Goal: Task Accomplishment & Management: Use online tool/utility

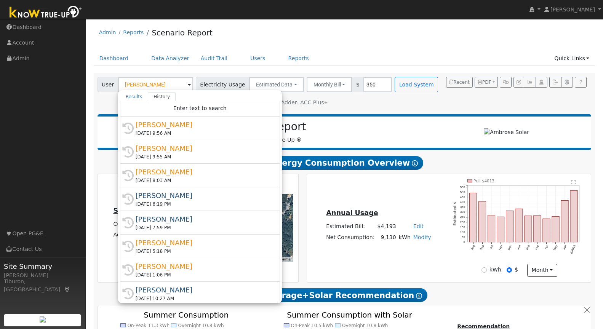
click at [158, 79] on input "[PERSON_NAME]" at bounding box center [155, 84] width 75 height 15
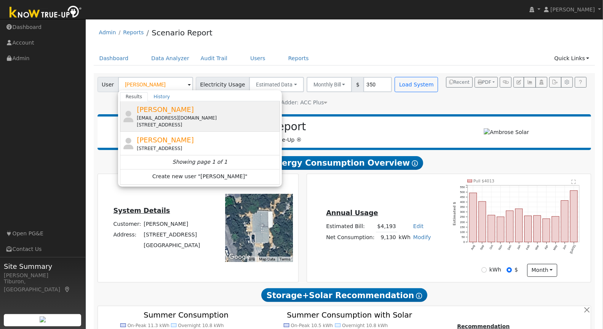
click at [184, 111] on div "[PERSON_NAME] [PERSON_NAME][EMAIL_ADDRESS][DOMAIN_NAME] [STREET_ADDRESS]" at bounding box center [207, 116] width 141 height 24
type input "[PERSON_NAME]"
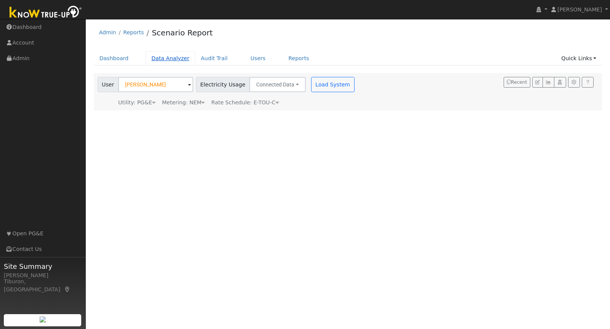
click at [164, 57] on link "Data Analyzer" at bounding box center [171, 58] width 50 height 14
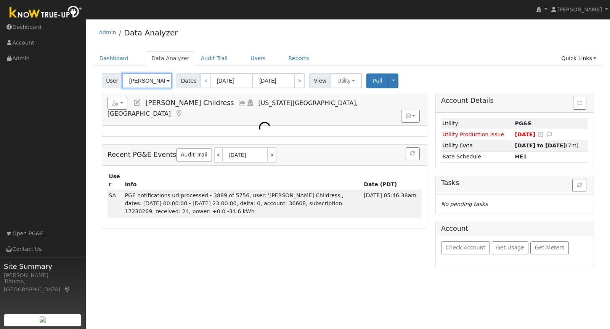
click at [146, 86] on input "Lela Childress" at bounding box center [147, 80] width 50 height 15
click at [146, 85] on input "Lela Childress" at bounding box center [147, 80] width 50 height 15
click at [146, 80] on input "Lela Childress" at bounding box center [147, 80] width 50 height 15
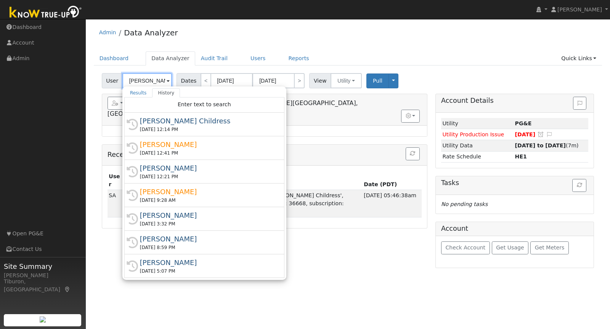
click at [146, 80] on input "Lela Childress" at bounding box center [147, 80] width 50 height 15
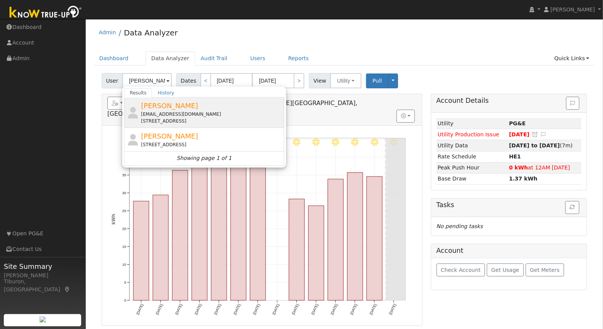
click at [186, 111] on div "[EMAIL_ADDRESS][DOMAIN_NAME]" at bounding box center [211, 114] width 141 height 7
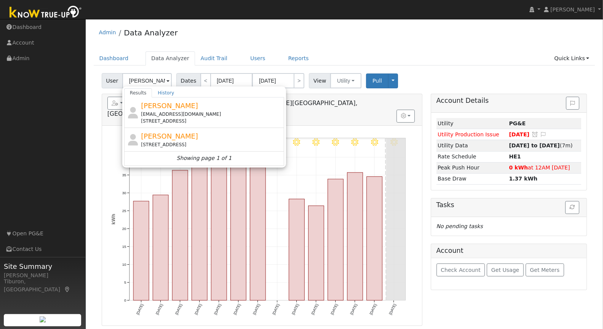
type input "[PERSON_NAME]"
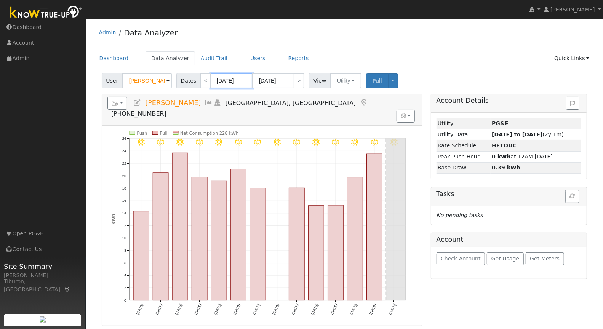
click at [230, 79] on input "08/19/2025" at bounding box center [232, 80] width 42 height 15
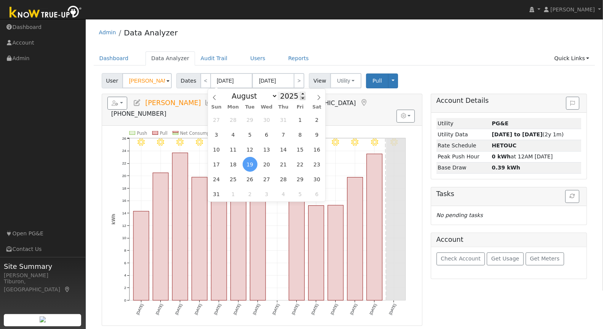
click at [301, 98] on span at bounding box center [302, 98] width 5 height 4
type input "2024"
click at [285, 121] on span "1" at bounding box center [283, 119] width 15 height 15
type input "08/01/2024"
type input "08/31/2024"
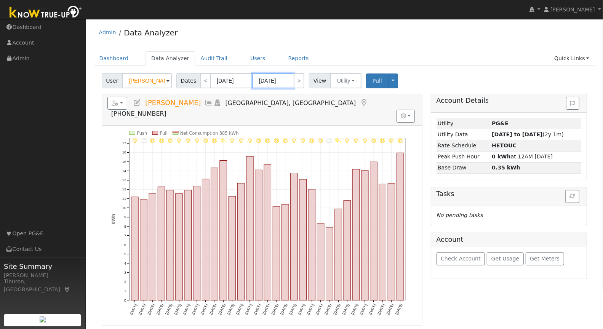
click at [281, 80] on input "08/31/2024" at bounding box center [273, 80] width 42 height 15
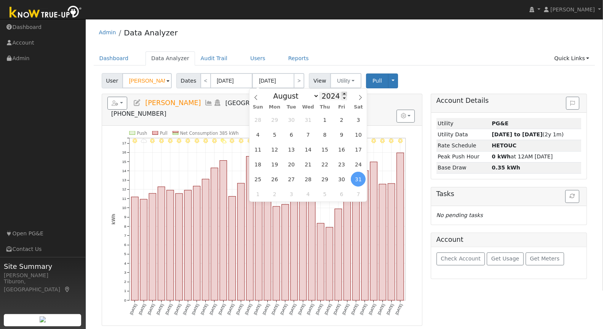
click at [342, 93] on span at bounding box center [344, 94] width 5 height 4
type input "2025"
click at [327, 119] on span "31" at bounding box center [325, 119] width 15 height 15
type input "07/31/2025"
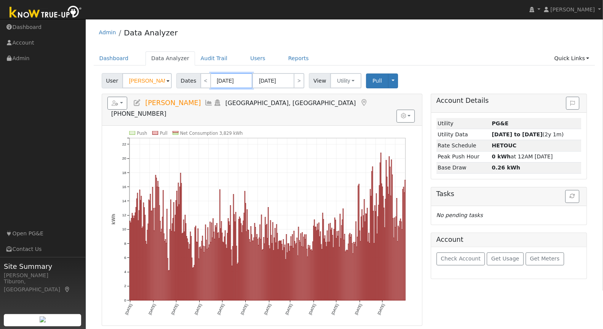
click at [229, 82] on input "08/01/2024" at bounding box center [232, 80] width 42 height 15
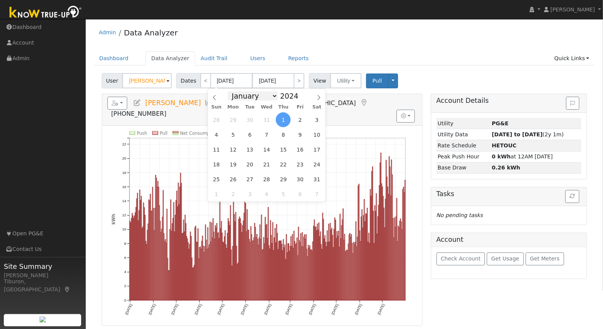
click at [258, 95] on select "January February March April May June July August September October November De…" at bounding box center [253, 95] width 50 height 9
select select "8"
click at [230, 91] on select "January February March April May June July August September October November De…" at bounding box center [253, 95] width 50 height 9
click at [214, 119] on span "1" at bounding box center [216, 119] width 15 height 15
type input "09/01/2024"
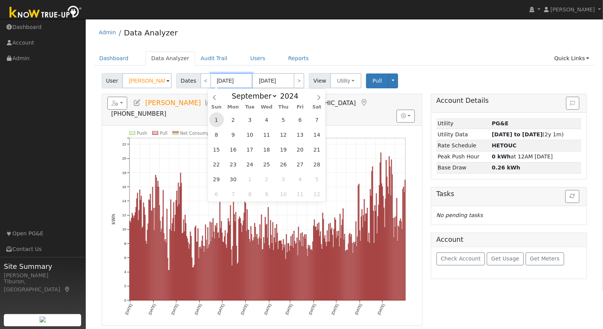
type input "09/30/2024"
type input "2024"
select select "8"
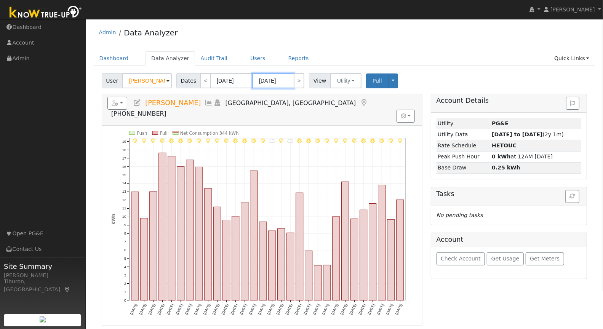
click at [278, 80] on input "09/30/2024" at bounding box center [273, 80] width 42 height 15
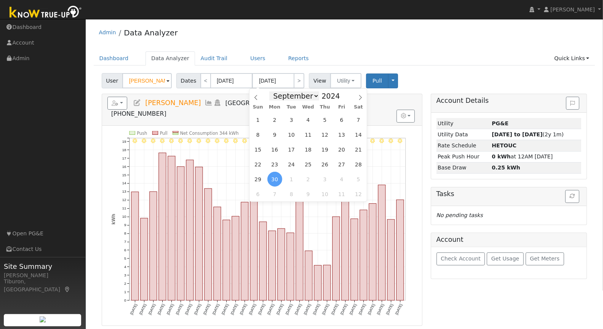
click at [303, 96] on select "January February March April May June July August September October November De…" at bounding box center [295, 95] width 50 height 9
click at [272, 91] on select "January February March April May June July August September October November De…" at bounding box center [295, 95] width 50 height 9
click at [342, 93] on span at bounding box center [344, 94] width 5 height 4
type input "2025"
click at [260, 120] on span "31" at bounding box center [258, 119] width 15 height 15
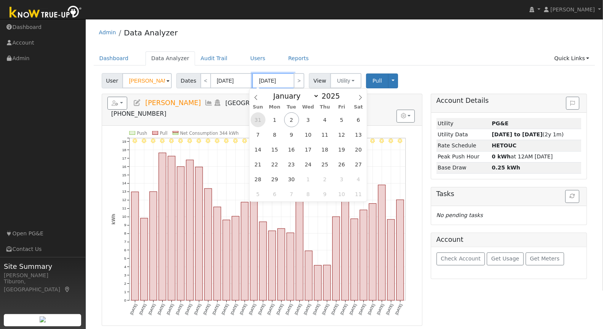
type input "08/31/2025"
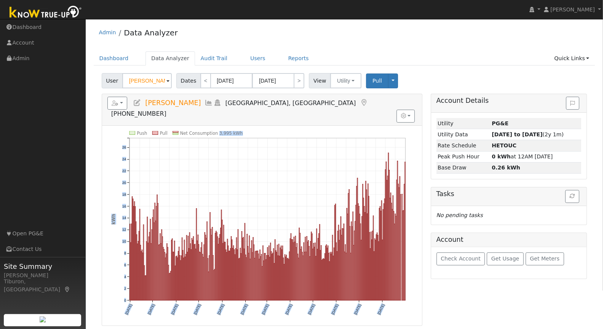
drag, startPoint x: 252, startPoint y: 119, endPoint x: 218, endPoint y: 117, distance: 34.0
click at [218, 131] on icon "Push Pull Net Consumption 3,995 kWh Sun 9/01 Tue 10/01 Fri 11/01 Sun 12/01 Wed …" at bounding box center [262, 228] width 302 height 195
click at [259, 131] on icon "Push Pull Net Consumption 3,995 kWh Sun 9/01 Tue 10/01 Fri 11/01 Sun 12/01 Wed …" at bounding box center [262, 228] width 302 height 195
click at [573, 62] on link "Quick Links" at bounding box center [572, 58] width 47 height 14
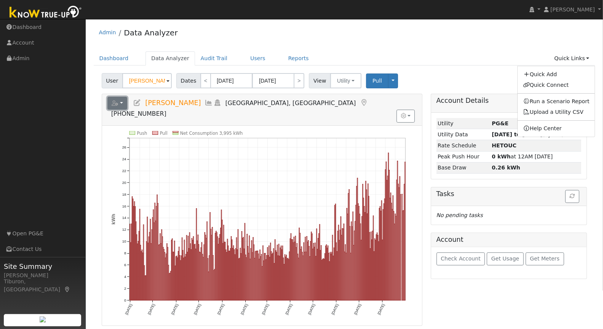
click at [118, 101] on icon "button" at bounding box center [115, 103] width 7 height 5
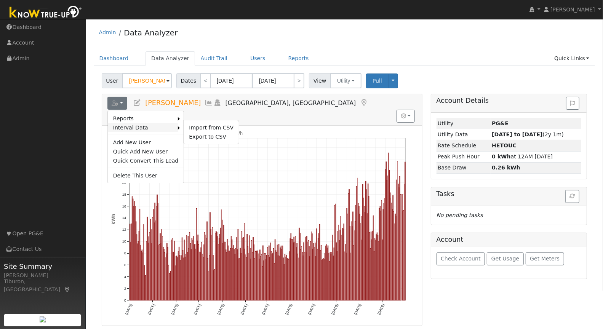
click at [134, 125] on link "Interval Data" at bounding box center [143, 127] width 71 height 9
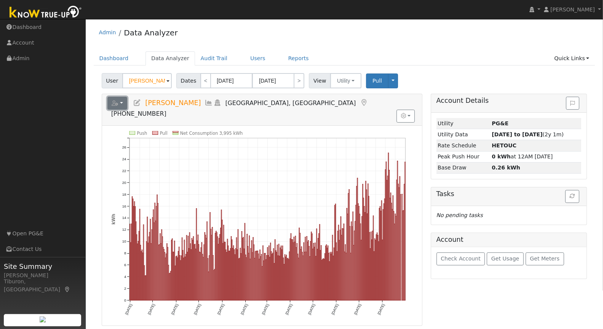
click at [114, 104] on icon "button" at bounding box center [115, 103] width 7 height 5
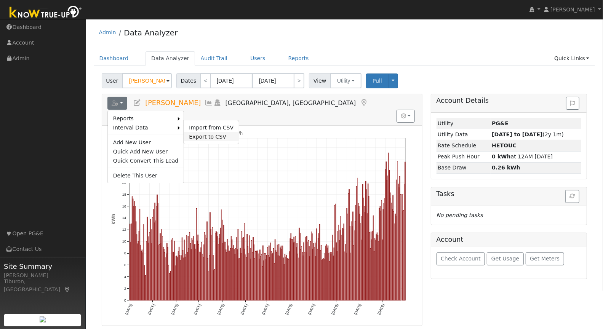
click at [215, 135] on link "Export to CSV" at bounding box center [211, 136] width 55 height 9
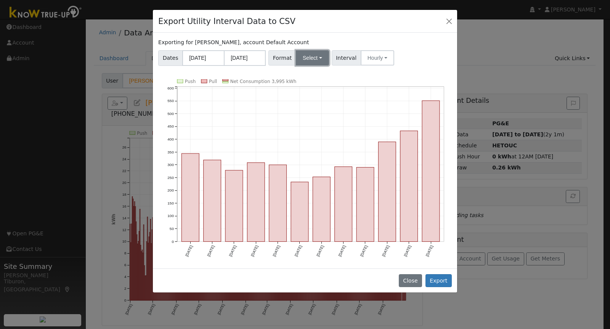
click at [307, 56] on button "Select" at bounding box center [312, 57] width 33 height 15
click at [320, 123] on link "Aurora" at bounding box center [321, 123] width 55 height 11
click at [446, 279] on button "Export" at bounding box center [438, 280] width 26 height 13
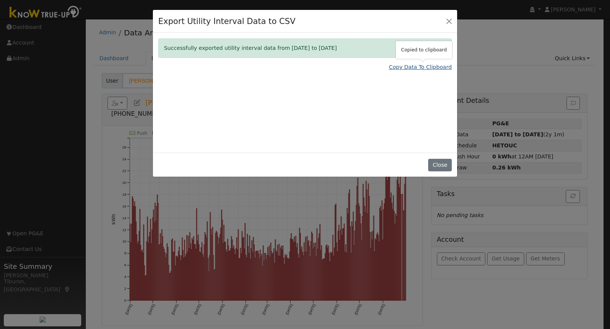
click at [423, 67] on link "Copy Data To Clipboard" at bounding box center [420, 67] width 63 height 8
click at [422, 66] on link "Copy Data To Clipboard" at bounding box center [420, 67] width 63 height 8
click at [451, 23] on button "Close" at bounding box center [449, 21] width 11 height 11
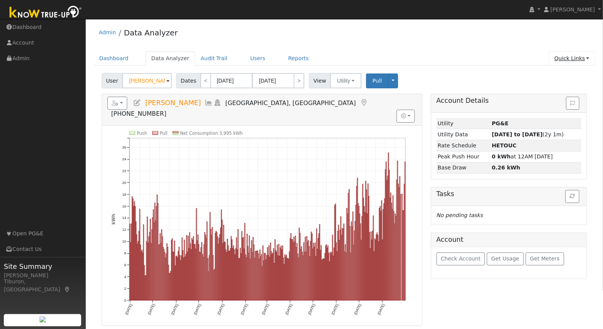
click at [568, 59] on link "Quick Links" at bounding box center [572, 58] width 47 height 14
click at [566, 100] on link "Run a Scenario Report" at bounding box center [556, 101] width 77 height 11
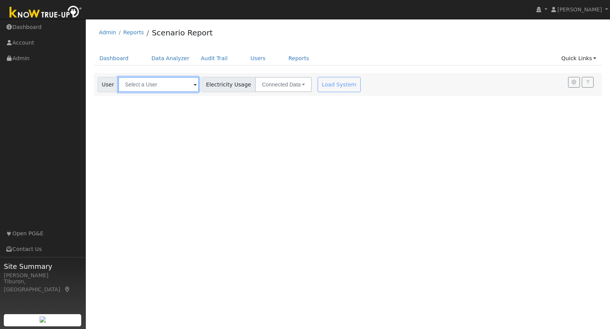
click at [148, 82] on input "text" at bounding box center [158, 84] width 81 height 15
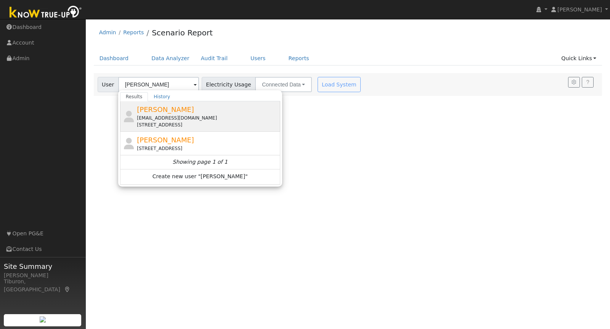
click at [189, 115] on div "[EMAIL_ADDRESS][DOMAIN_NAME]" at bounding box center [207, 118] width 141 height 7
type input "[PERSON_NAME]"
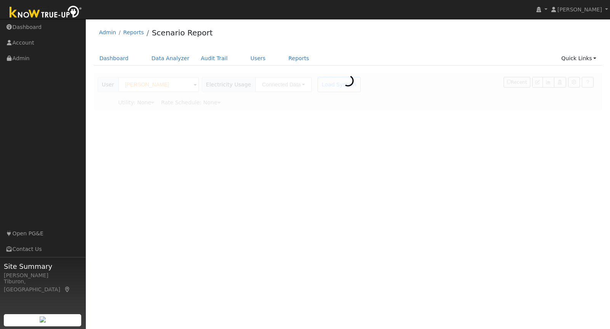
type input "Pacific Gas & Electric"
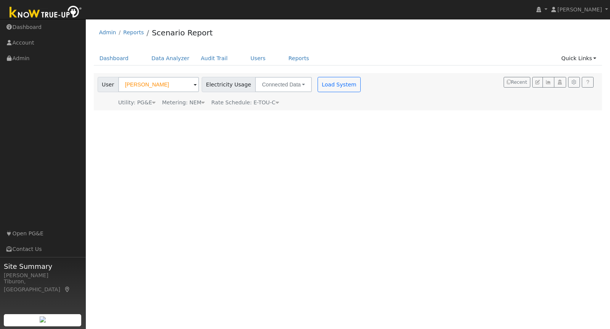
click at [197, 101] on div "Metering: NEM" at bounding box center [183, 103] width 43 height 8
click at [211, 112] on button "NEM" at bounding box center [220, 114] width 30 height 15
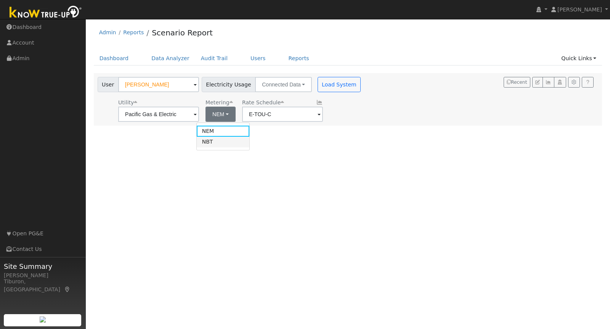
click at [215, 140] on link "NBT" at bounding box center [223, 142] width 53 height 11
type input "E-ELEC"
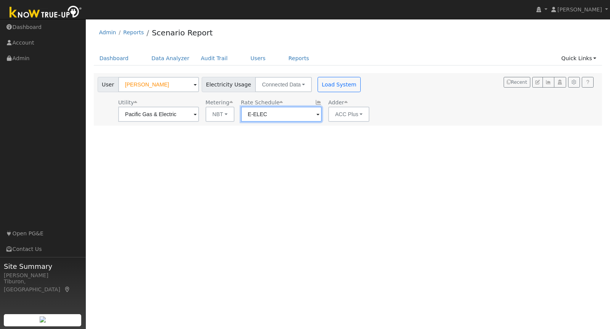
click at [199, 117] on input "E-ELEC" at bounding box center [158, 114] width 81 height 15
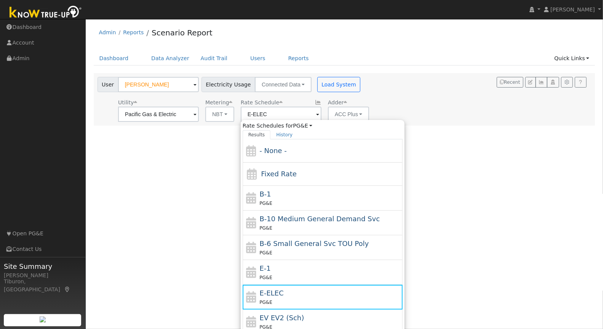
drag, startPoint x: 410, startPoint y: 115, endPoint x: 402, endPoint y: 112, distance: 8.4
click at [410, 115] on div "User Colleen Lahey Account Default Account Default Account 873 Arbor Oaks Drive…" at bounding box center [343, 98] width 494 height 48
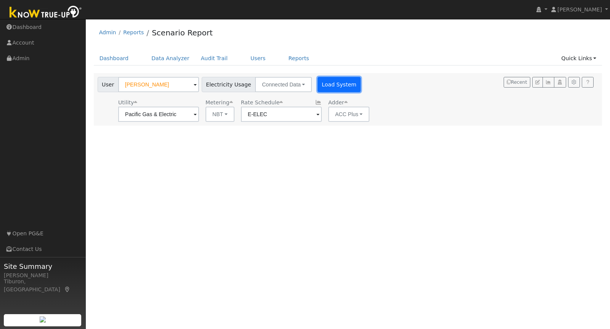
click at [325, 86] on button "Load System" at bounding box center [339, 84] width 43 height 15
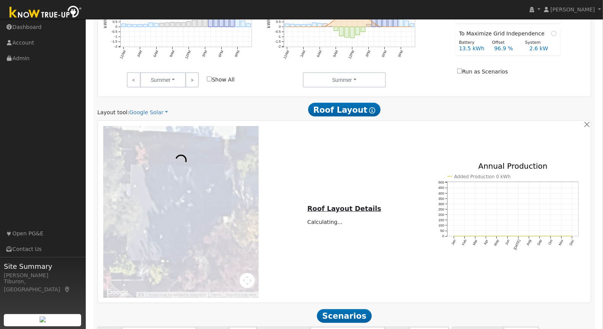
scroll to position [404, 0]
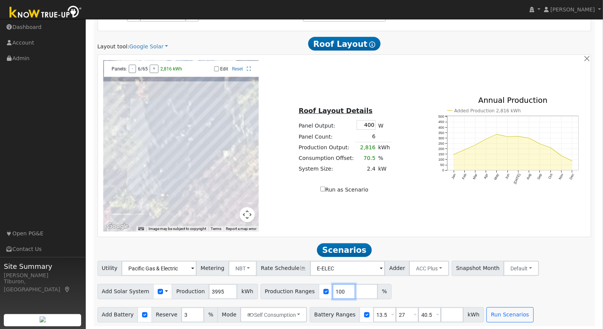
drag, startPoint x: 334, startPoint y: 290, endPoint x: 312, endPoint y: 289, distance: 21.4
click at [319, 287] on div "Production Ranges 100 %" at bounding box center [326, 291] width 131 height 15
type input "120"
click at [355, 291] on input "number" at bounding box center [366, 291] width 23 height 15
type input "140"
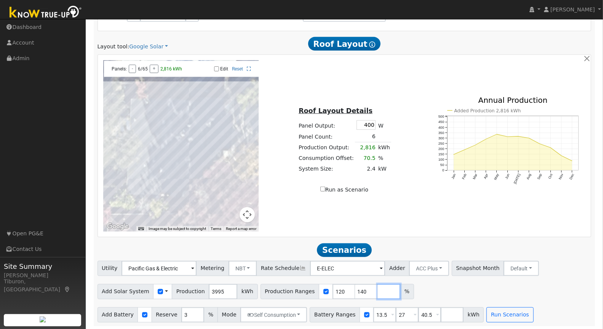
click at [378, 292] on input "number" at bounding box center [389, 291] width 23 height 15
type input "160"
click at [400, 290] on input "number" at bounding box center [411, 291] width 23 height 15
type input "180"
click at [423, 292] on input "number" at bounding box center [434, 291] width 23 height 15
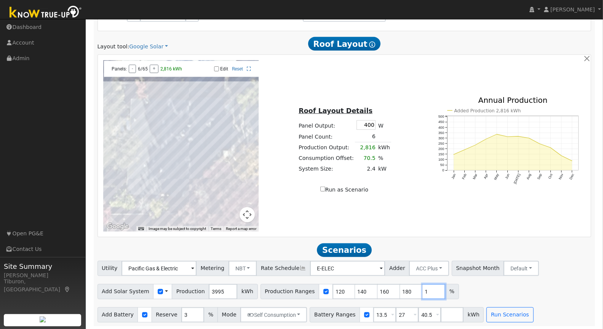
type input "1"
type input "120"
type input "140"
type input "160"
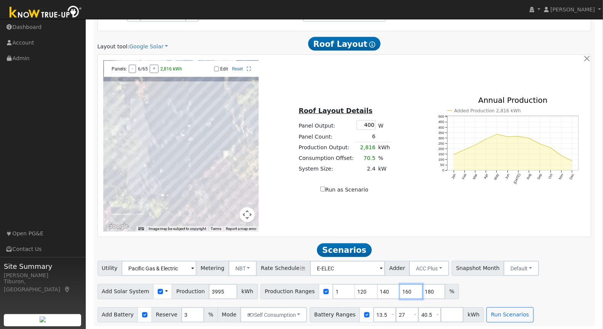
drag, startPoint x: 401, startPoint y: 290, endPoint x: 385, endPoint y: 290, distance: 16.4
click at [385, 290] on div "Production Ranges 1 120 140 160 180 %" at bounding box center [360, 291] width 199 height 15
drag, startPoint x: 422, startPoint y: 291, endPoint x: 403, endPoint y: 290, distance: 19.8
click at [403, 290] on div "Production Ranges 1 120 140 160 180 %" at bounding box center [360, 291] width 199 height 15
type input "184"
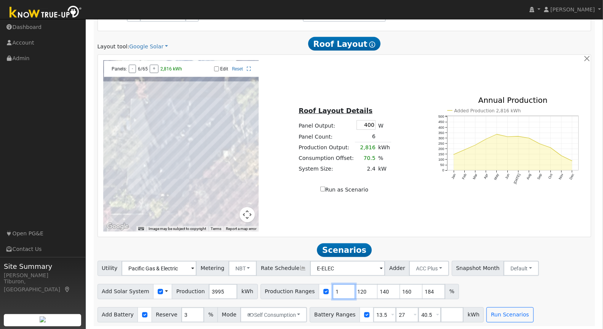
click at [333, 293] on input "1" at bounding box center [344, 291] width 23 height 15
type input "120"
type input "140"
type input "160"
type input "184"
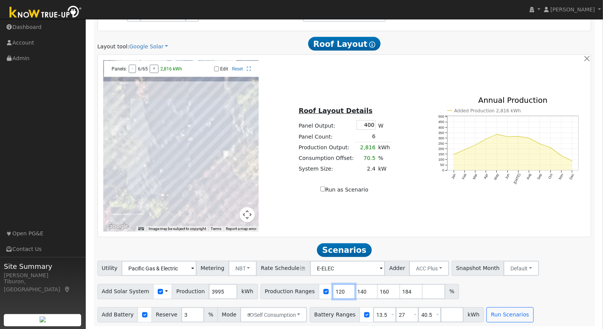
type input "120"
click at [509, 292] on div "Add Solar System Use CSV Data Production 3995 kWh Production Ranges 120 140 160…" at bounding box center [344, 291] width 497 height 18
drag, startPoint x: 379, startPoint y: 313, endPoint x: 345, endPoint y: 315, distance: 33.6
click at [345, 315] on div "Battery Ranges 13.5 Overrides Reserve % Mode None None Self Consumption Peak Sa…" at bounding box center [397, 315] width 174 height 15
type input "16"
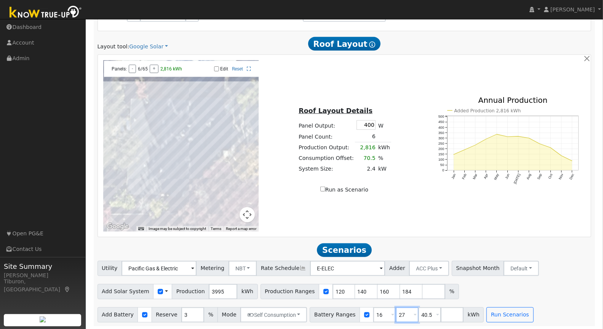
drag, startPoint x: 398, startPoint y: 315, endPoint x: 382, endPoint y: 313, distance: 15.3
click at [382, 313] on div "Battery Ranges 16 Overrides Reserve % Mode None None Self Consumption Peak Savi…" at bounding box center [397, 315] width 174 height 15
type input "24"
drag, startPoint x: 424, startPoint y: 313, endPoint x: 402, endPoint y: 315, distance: 22.2
click at [402, 315] on div "Battery Ranges 16 Overrides Reserve % Mode None None Self Consumption Peak Savi…" at bounding box center [397, 315] width 174 height 15
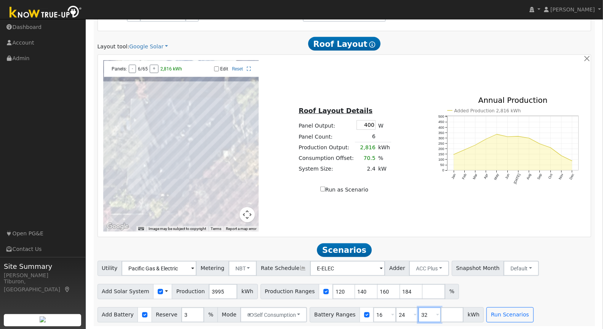
type input "32"
click at [524, 290] on div "Add Solar System Use CSV Data Production 3995 kWh Production Ranges 120 140 160…" at bounding box center [344, 291] width 497 height 18
click at [502, 310] on button "Run Scenarios" at bounding box center [510, 315] width 47 height 15
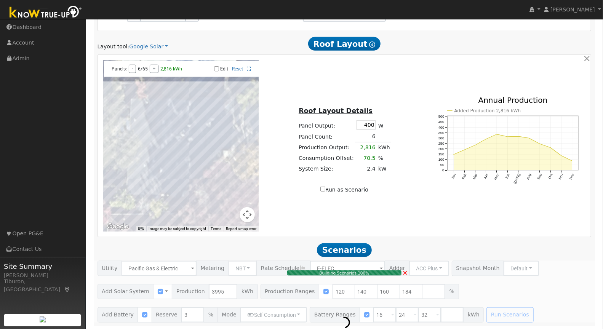
type input "3.7"
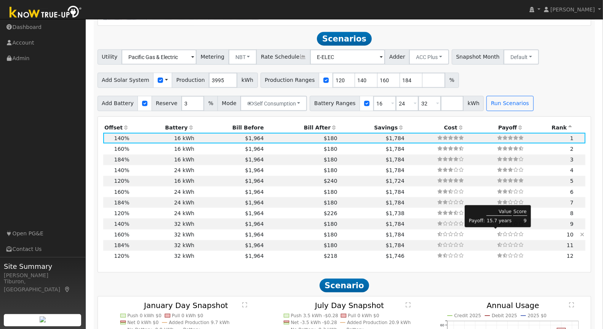
scroll to position [623, 0]
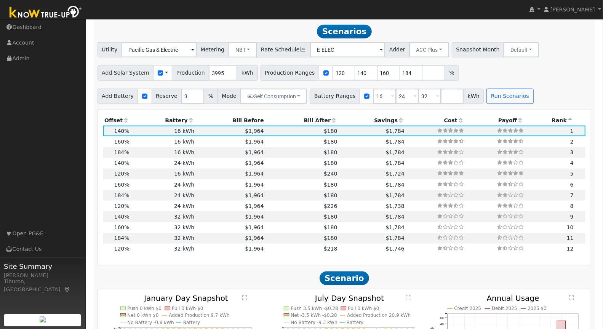
click at [310, 118] on th "Bill After" at bounding box center [302, 120] width 74 height 11
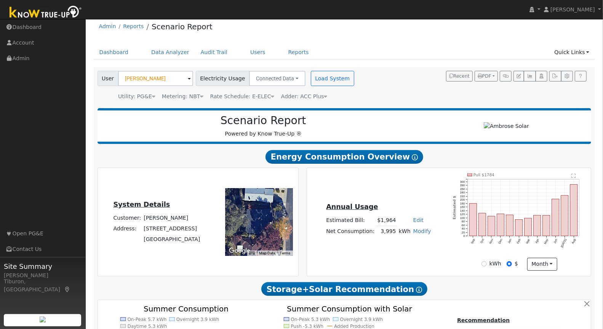
scroll to position [0, 0]
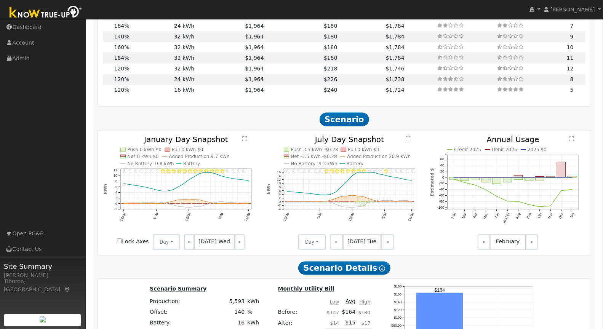
click at [245, 138] on text "" at bounding box center [244, 139] width 5 height 6
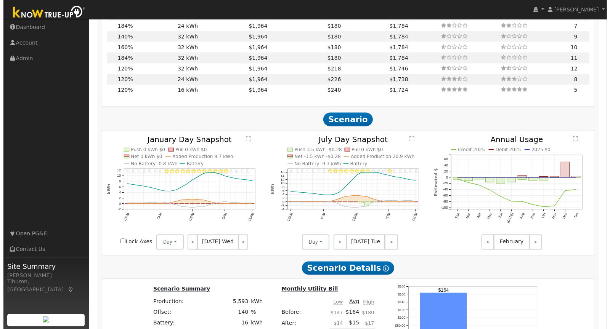
scroll to position [785, 0]
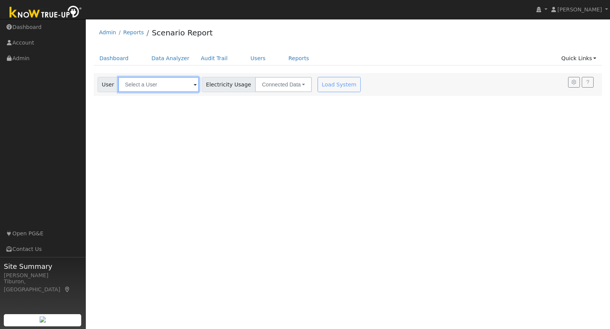
click at [138, 83] on input "text" at bounding box center [158, 84] width 81 height 15
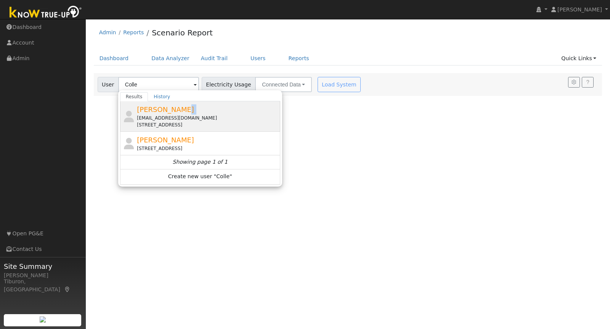
click at [174, 114] on div "[PERSON_NAME] [PERSON_NAME][EMAIL_ADDRESS][DOMAIN_NAME] [STREET_ADDRESS]" at bounding box center [207, 116] width 141 height 24
type input "[PERSON_NAME]"
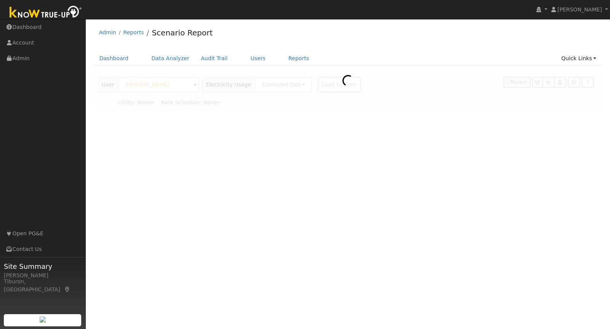
type input "Pacific Gas & Electric"
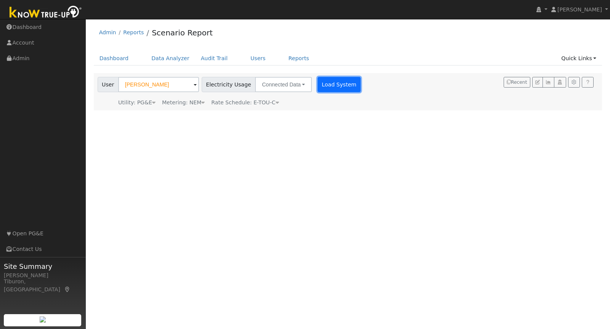
click at [318, 85] on button "Load System" at bounding box center [339, 84] width 43 height 15
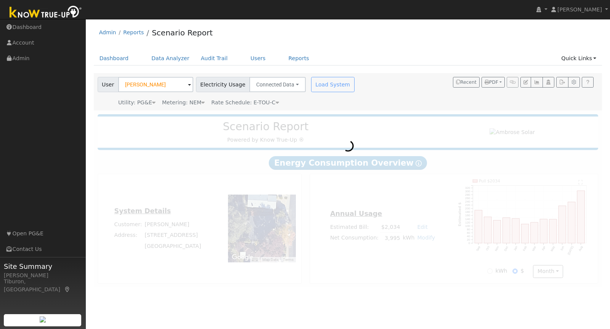
click at [193, 103] on div "Metering: NEM" at bounding box center [183, 103] width 43 height 8
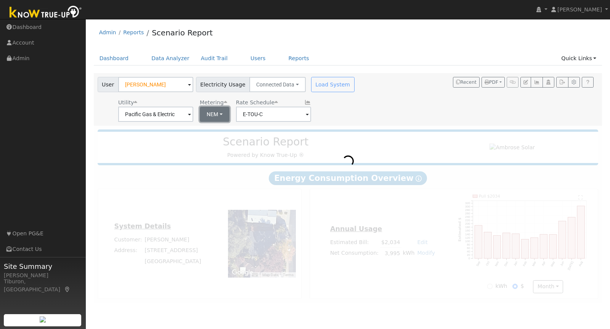
click at [208, 112] on button "NEM" at bounding box center [215, 114] width 30 height 15
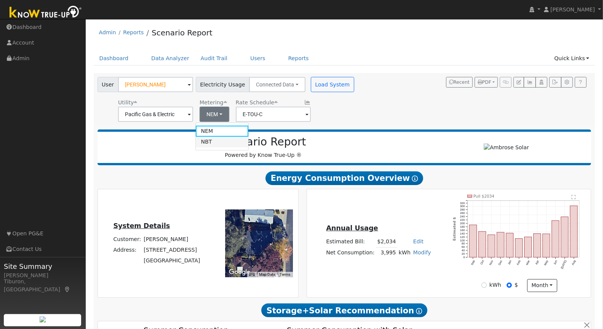
click at [209, 140] on link "NBT" at bounding box center [222, 142] width 53 height 11
type input "E-ELEC"
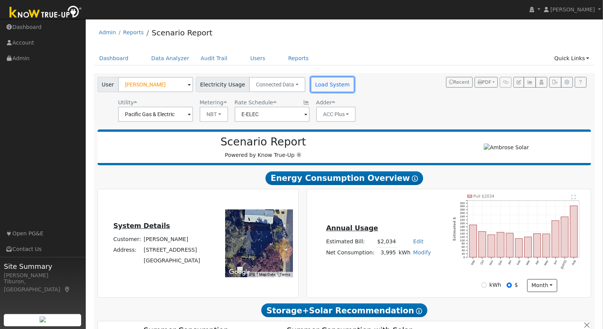
click at [329, 87] on button "Load System" at bounding box center [332, 84] width 43 height 15
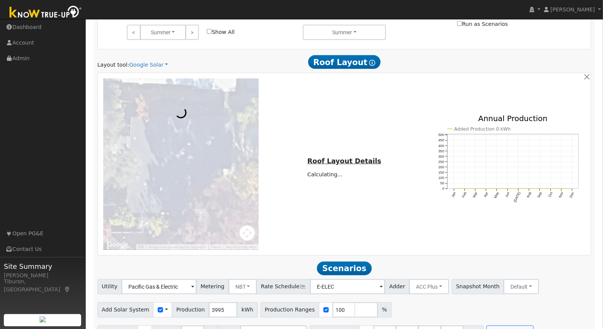
scroll to position [404, 0]
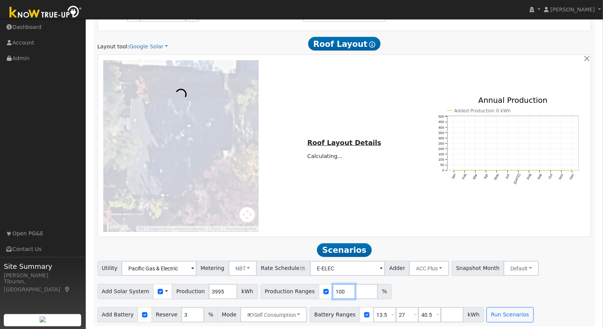
drag, startPoint x: 333, startPoint y: 290, endPoint x: 319, endPoint y: 290, distance: 14.1
click at [319, 290] on div "Production Ranges 100 %" at bounding box center [326, 291] width 131 height 15
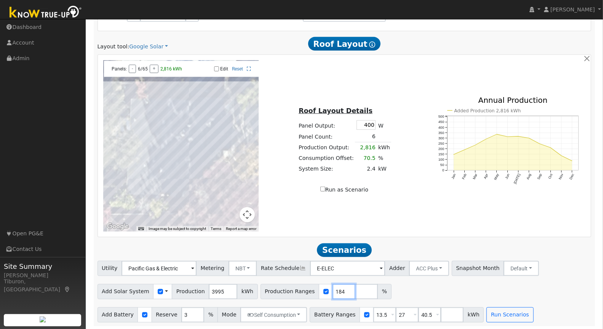
type input "184"
drag, startPoint x: 378, startPoint y: 314, endPoint x: 352, endPoint y: 314, distance: 25.9
click at [352, 314] on div "Battery Ranges 13.5 Overrides Reserve % Mode None None Self Consumption Peak Sa…" at bounding box center [397, 315] width 174 height 15
type input "16"
drag, startPoint x: 424, startPoint y: 313, endPoint x: 401, endPoint y: 311, distance: 23.4
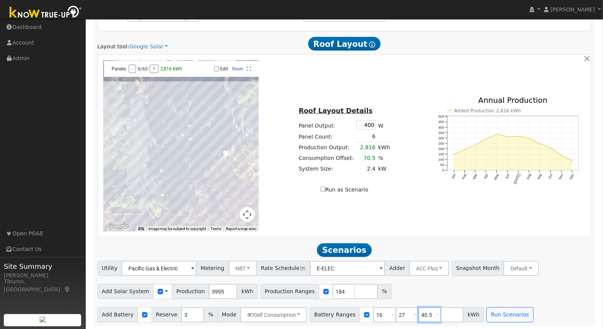
click at [401, 311] on div "Battery Ranges 16 Overrides Reserve % Mode None None Self Consumption Peak Savi…" at bounding box center [397, 315] width 174 height 15
drag, startPoint x: 389, startPoint y: 314, endPoint x: 378, endPoint y: 314, distance: 10.7
click at [378, 314] on div "Battery Ranges 16 Overrides Reserve % Mode None None Self Consumption Peak Savi…" at bounding box center [386, 315] width 152 height 15
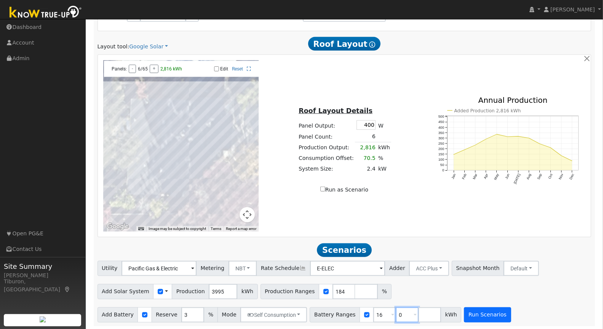
type input "0"
type input "16"
click at [472, 317] on button "Run Scenarios" at bounding box center [487, 315] width 47 height 15
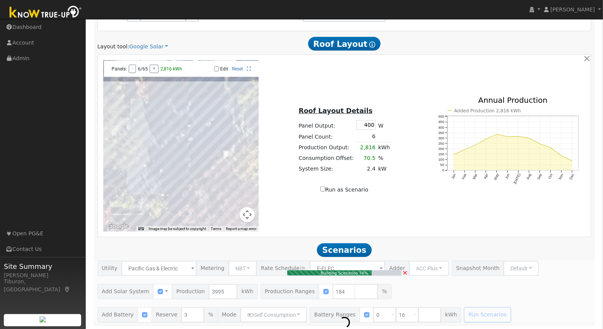
type input "4.9"
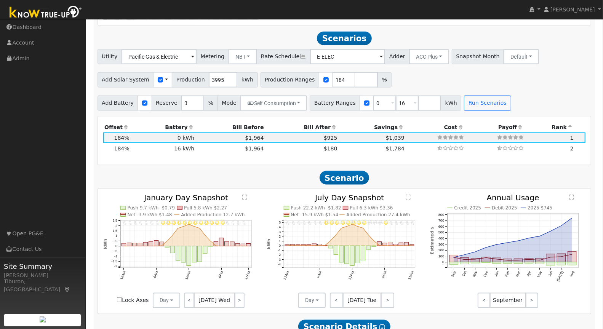
scroll to position [623, 0]
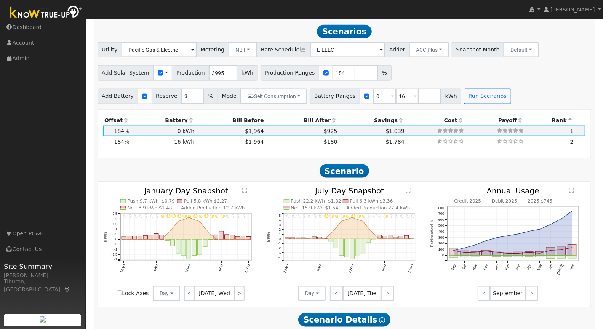
click at [246, 190] on text "" at bounding box center [244, 191] width 5 height 6
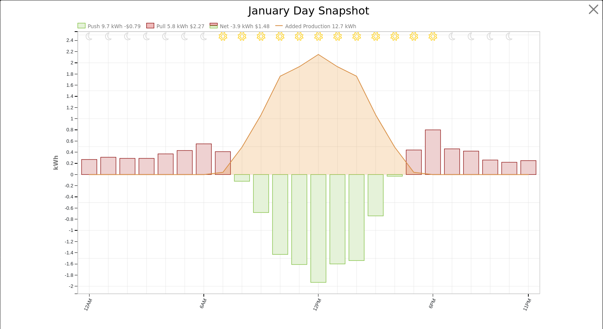
scroll to position [626, 0]
click at [596, 7] on button "button" at bounding box center [601, 9] width 14 height 14
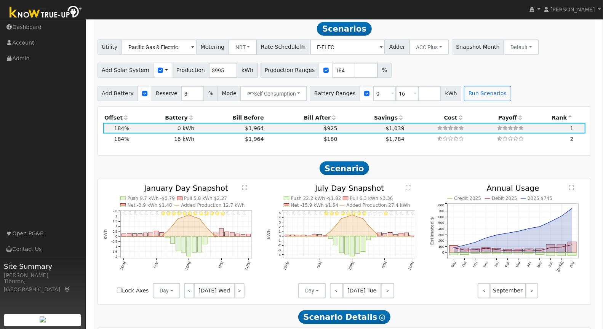
click at [245, 188] on text "" at bounding box center [244, 188] width 5 height 6
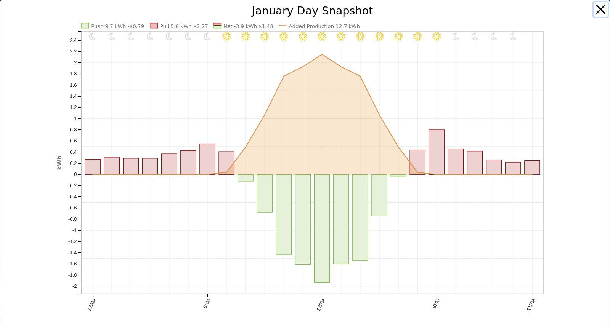
click at [596, 8] on button "button" at bounding box center [601, 9] width 14 height 14
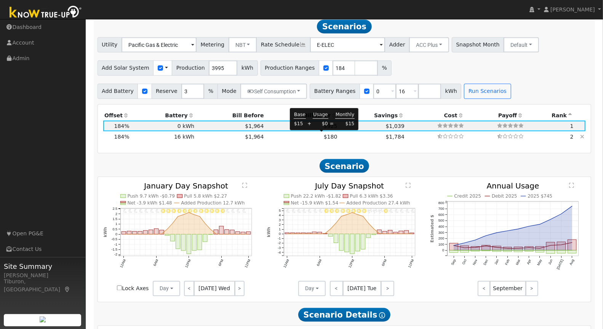
click at [328, 135] on span "$180" at bounding box center [331, 137] width 14 height 6
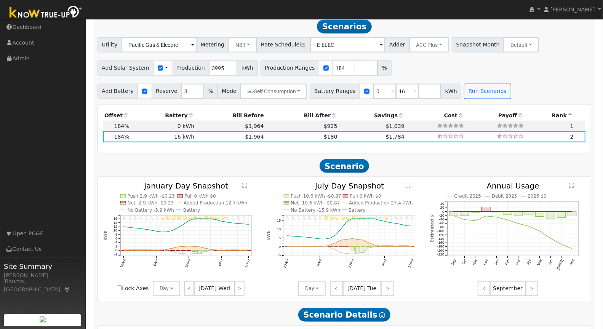
click at [246, 184] on text "" at bounding box center [244, 186] width 5 height 6
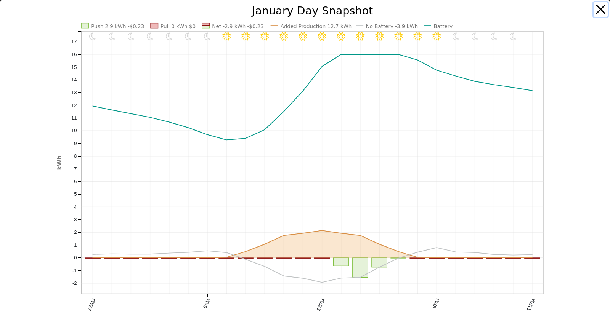
click at [599, 11] on button "button" at bounding box center [601, 9] width 14 height 14
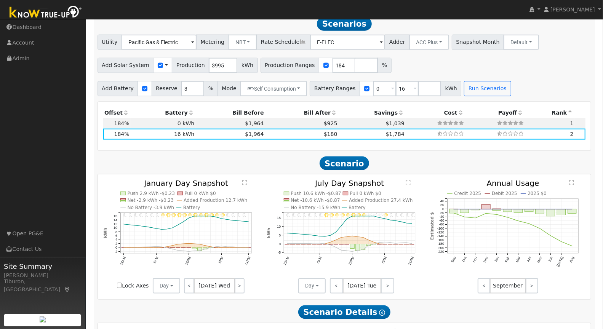
click at [408, 181] on text "" at bounding box center [408, 183] width 5 height 6
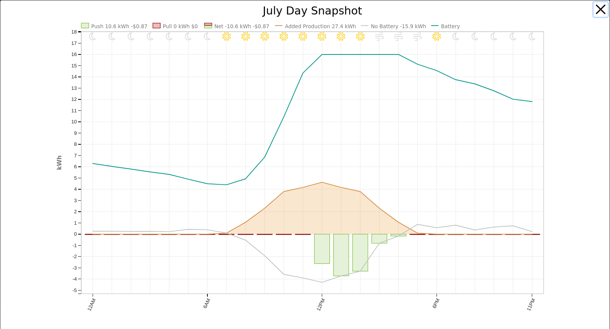
click at [596, 9] on button "button" at bounding box center [601, 9] width 14 height 14
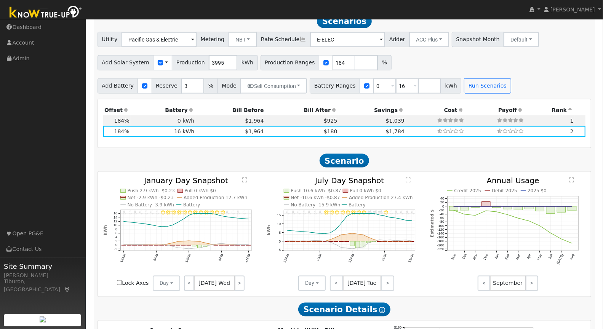
click at [245, 180] on text "" at bounding box center [244, 181] width 5 height 6
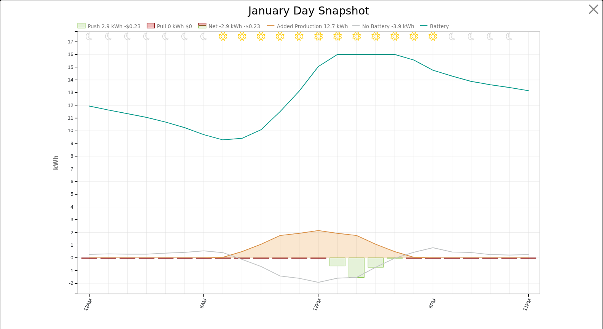
scroll to position [636, 0]
click at [594, 11] on button "button" at bounding box center [601, 9] width 14 height 14
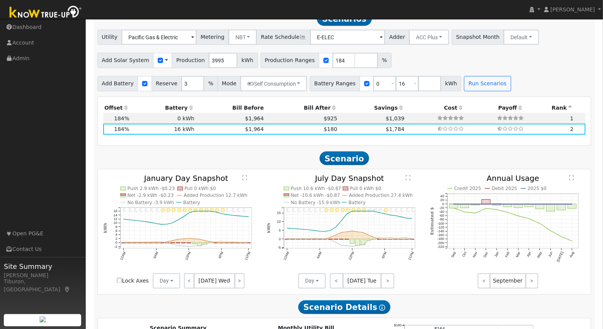
click at [409, 177] on text "" at bounding box center [408, 178] width 5 height 6
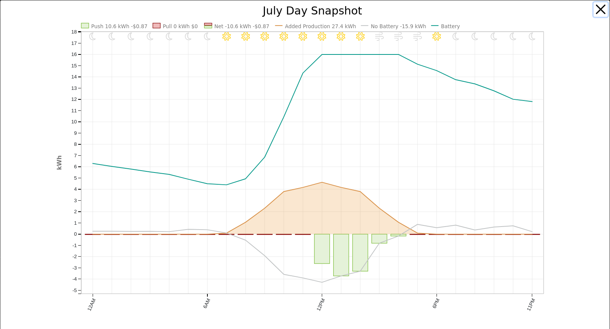
click at [594, 12] on button "button" at bounding box center [601, 9] width 14 height 14
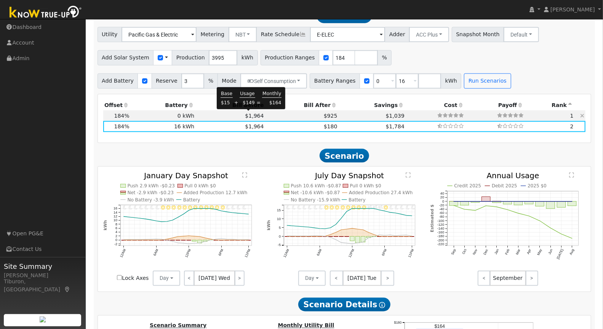
click at [253, 113] on span "$1,964" at bounding box center [254, 116] width 19 height 6
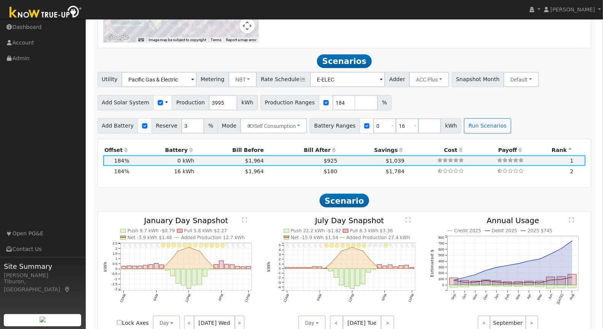
scroll to position [739, 0]
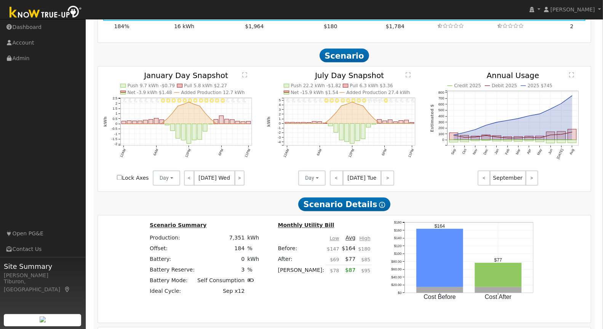
click at [409, 73] on text "" at bounding box center [408, 75] width 5 height 6
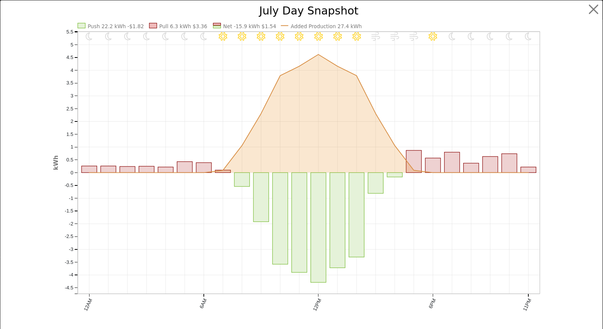
scroll to position [741, 0]
drag, startPoint x: 593, startPoint y: 6, endPoint x: 590, endPoint y: 10, distance: 5.4
click at [594, 7] on button "button" at bounding box center [601, 9] width 14 height 14
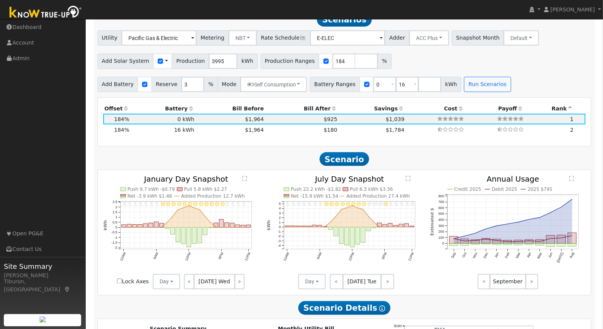
scroll to position [608, 0]
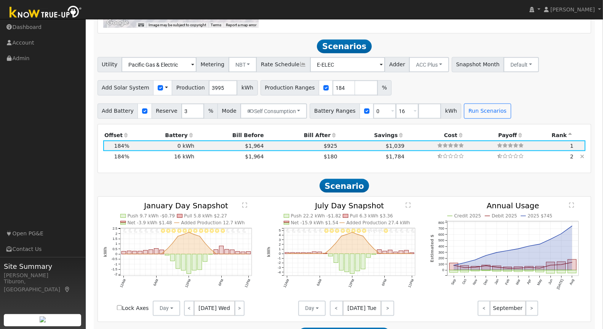
click at [339, 158] on td "$1,784" at bounding box center [372, 156] width 67 height 11
type input "$10,906"
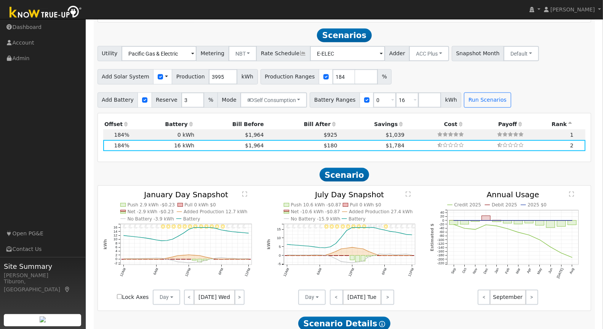
scroll to position [629, 0]
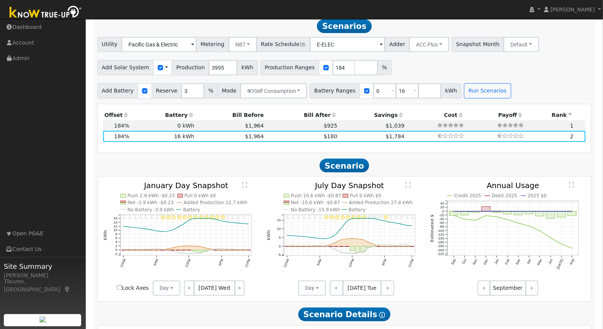
click at [408, 184] on text "" at bounding box center [408, 186] width 5 height 6
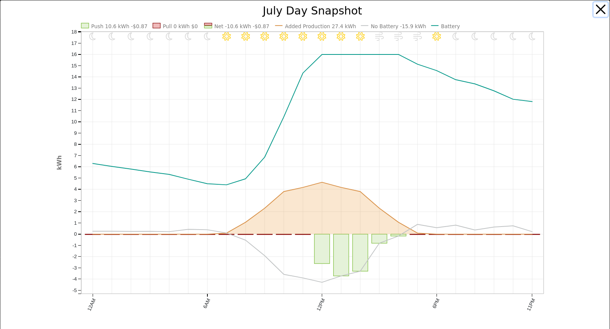
click at [594, 8] on button "button" at bounding box center [601, 9] width 14 height 14
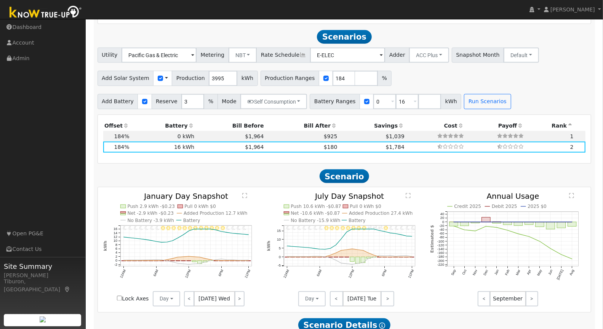
scroll to position [612, 0]
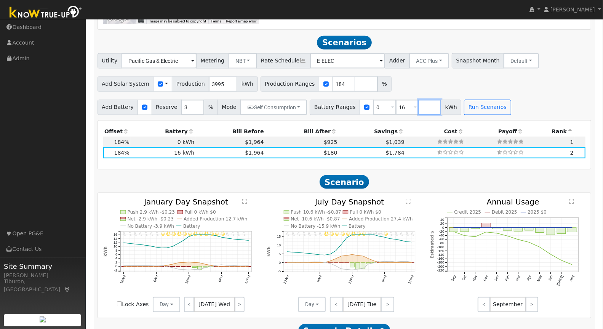
click at [419, 105] on input "number" at bounding box center [430, 107] width 23 height 15
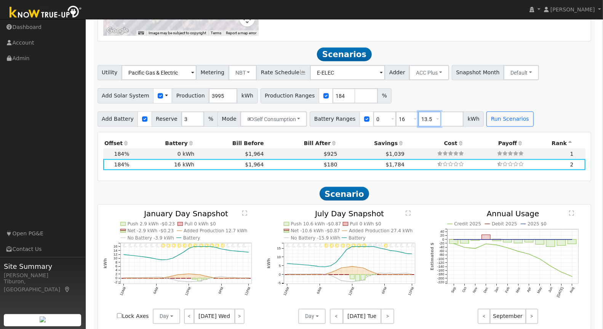
scroll to position [582, 0]
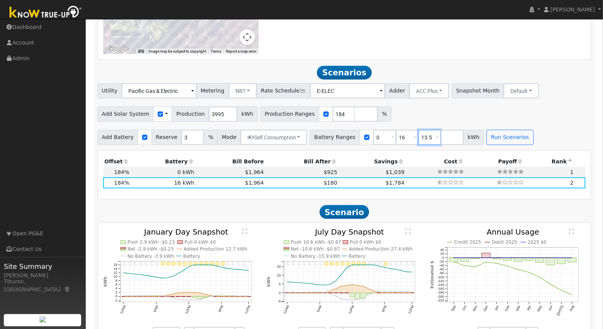
type input "13.5"
type input "16"
click at [355, 117] on input "number" at bounding box center [366, 114] width 23 height 15
type input "142"
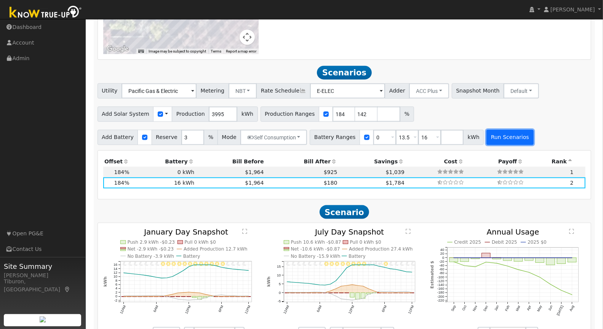
type input "142"
type input "184"
click at [502, 138] on button "Run Scenarios" at bounding box center [510, 137] width 47 height 15
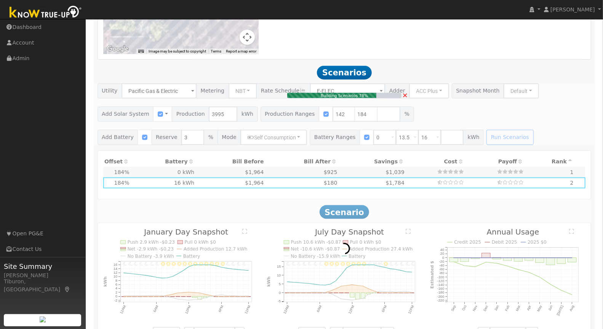
type input "3.8"
type input "$13,237"
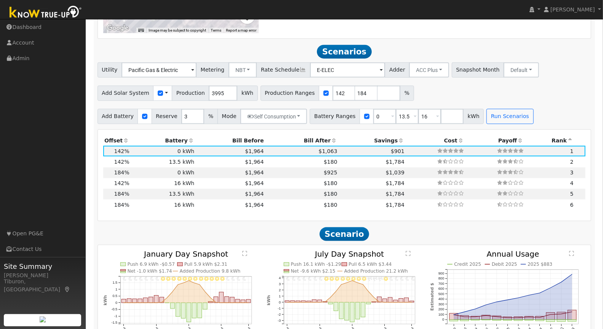
scroll to position [623, 0]
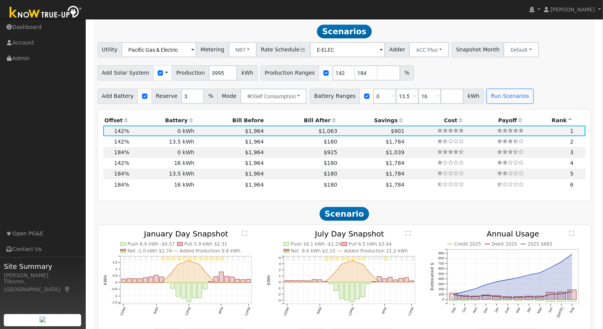
click at [310, 117] on th "Bill After" at bounding box center [302, 120] width 74 height 11
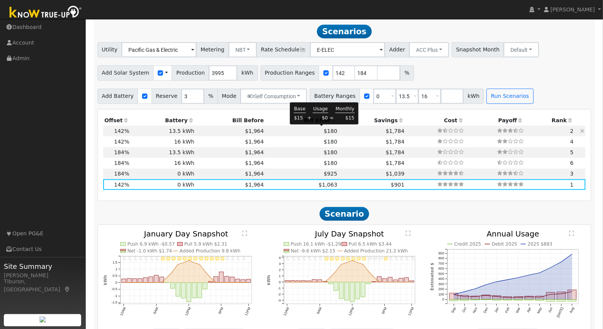
click at [325, 131] on span "$180" at bounding box center [331, 131] width 14 height 6
type input "$8,831"
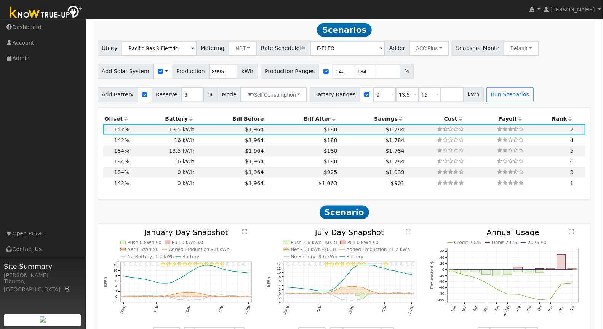
scroll to position [625, 0]
click at [245, 229] on text "" at bounding box center [244, 232] width 5 height 6
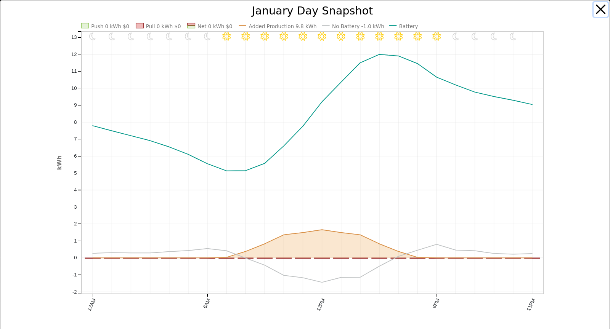
click at [596, 12] on button "button" at bounding box center [601, 9] width 14 height 14
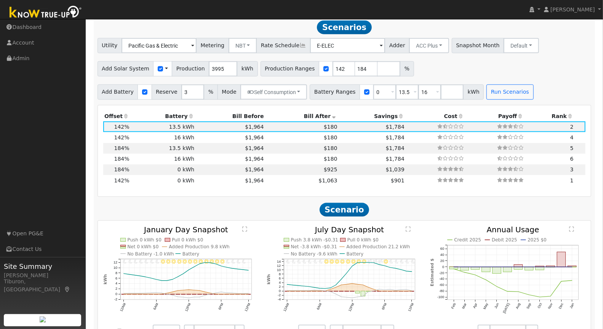
click at [409, 228] on text "" at bounding box center [408, 229] width 5 height 6
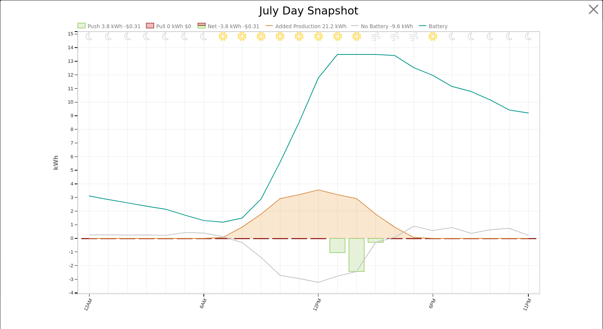
scroll to position [630, 0]
click at [594, 11] on button "button" at bounding box center [601, 9] width 14 height 14
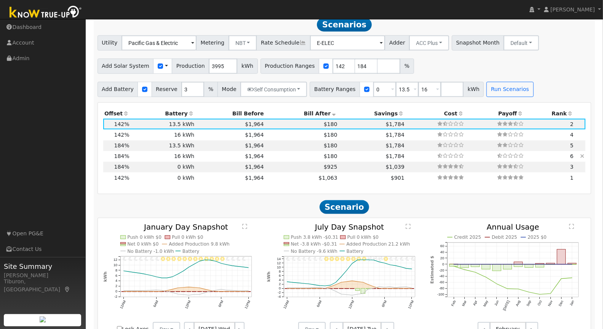
click at [188, 156] on td "16 kWh" at bounding box center [163, 156] width 65 height 11
type input "4.9"
type input "$17,152"
type input "$10,906"
type input "$19,200"
